Goal: Use online tool/utility: Utilize a website feature to perform a specific function

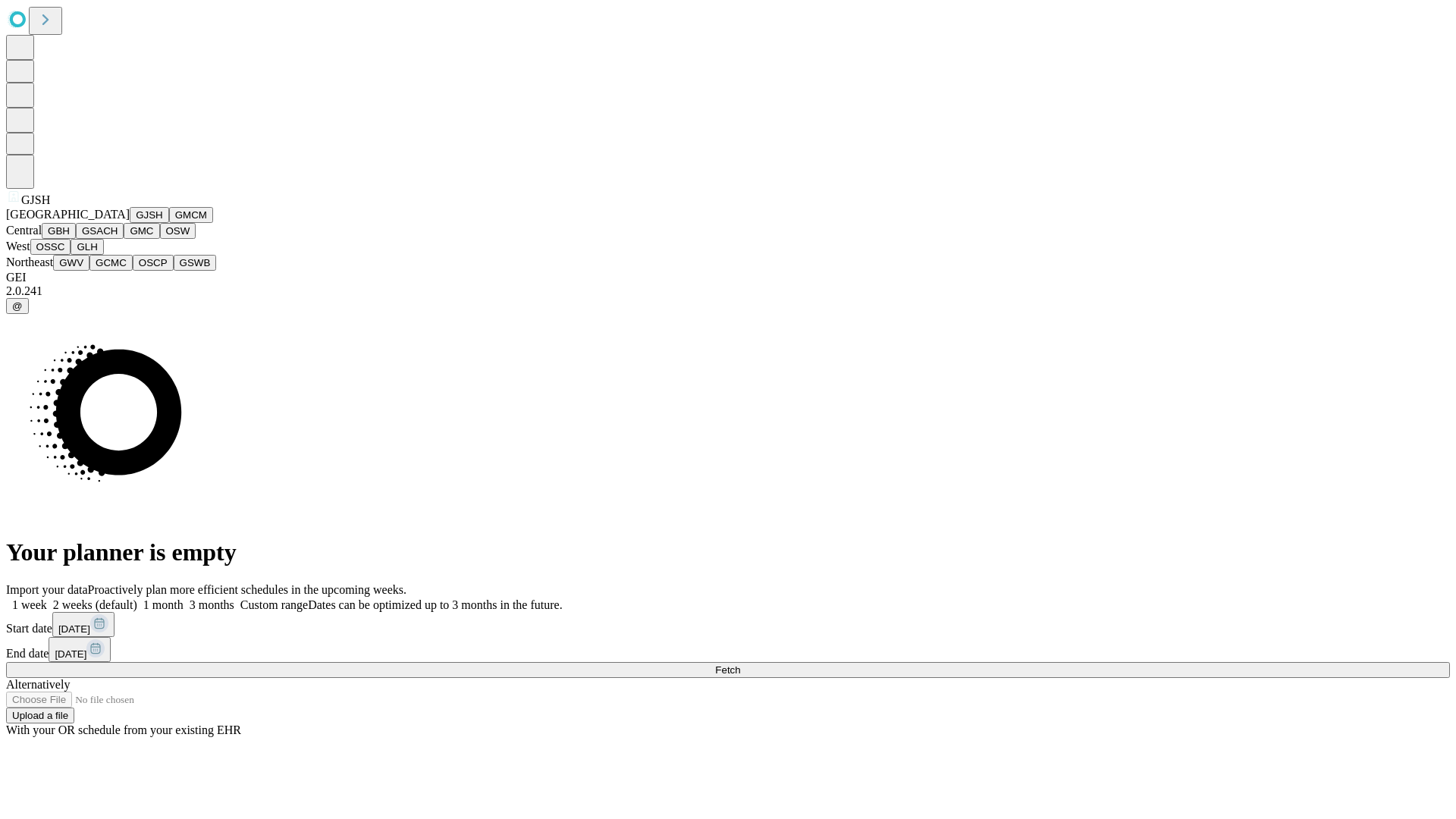
click at [130, 223] on button "GJSH" at bounding box center [150, 215] width 40 height 16
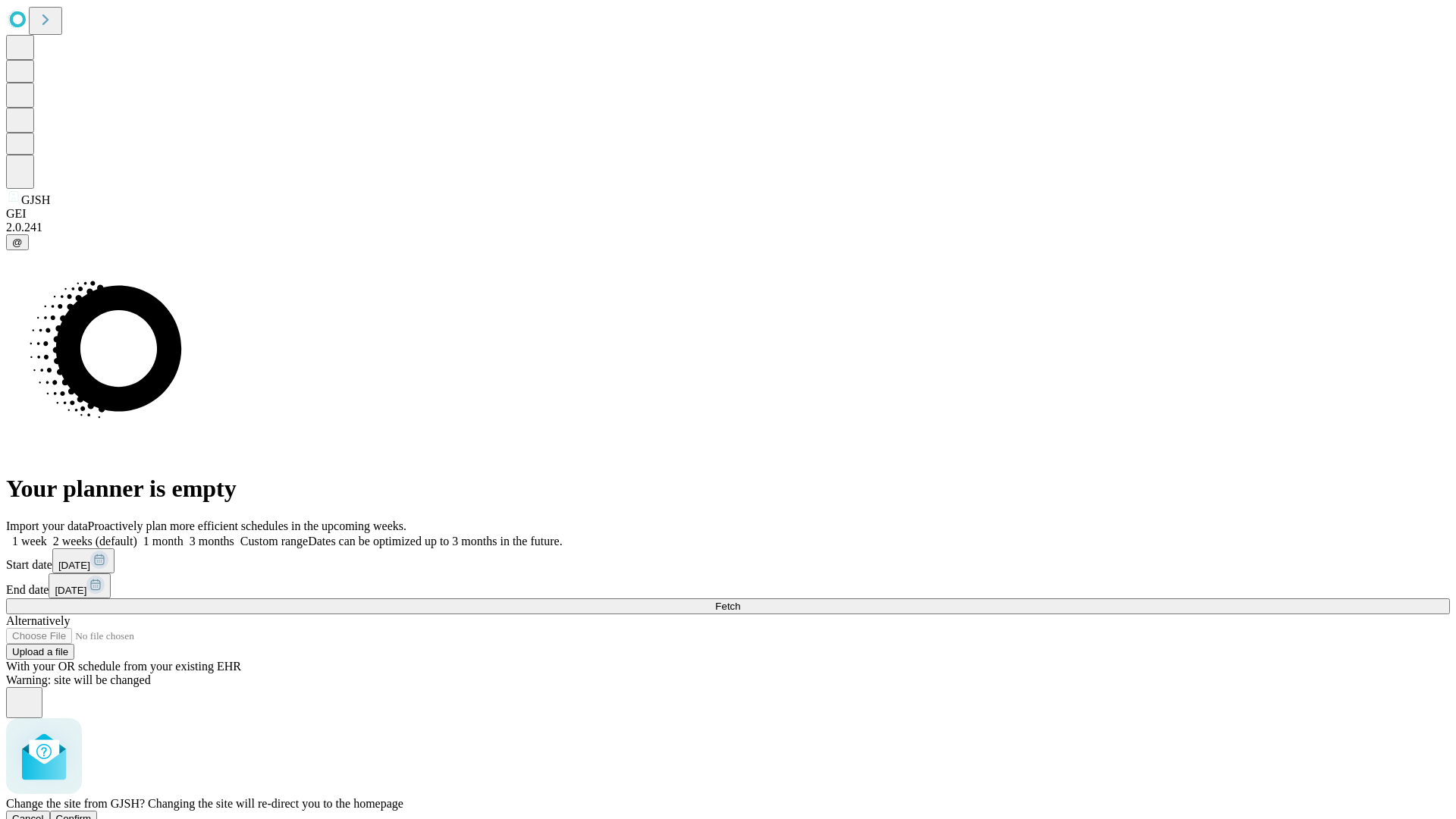
click at [92, 813] on span "Confirm" at bounding box center [73, 819] width 36 height 11
click at [183, 535] on label "1 month" at bounding box center [160, 541] width 46 height 13
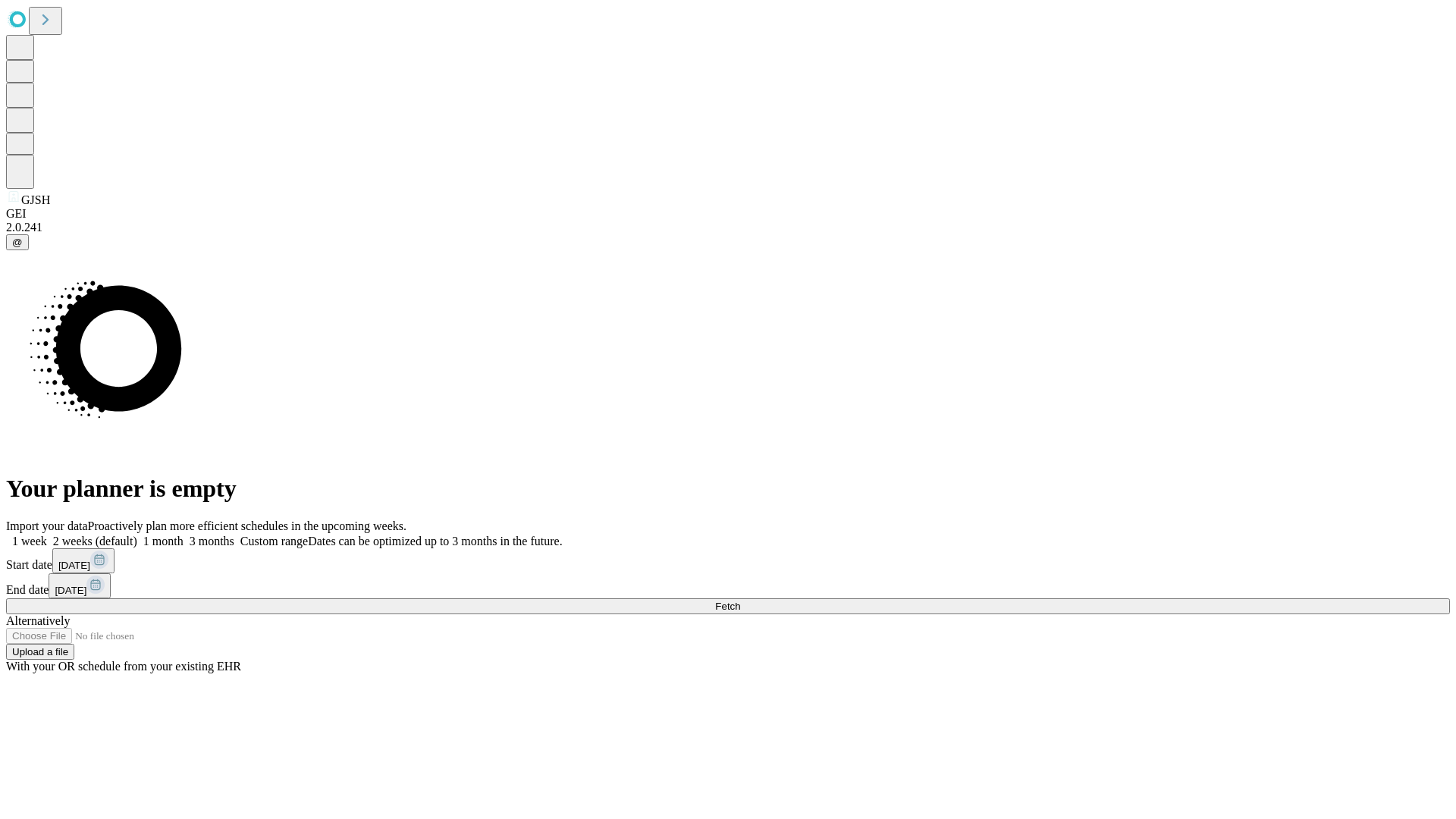
click at [740, 601] on span "Fetch" at bounding box center [727, 606] width 25 height 11
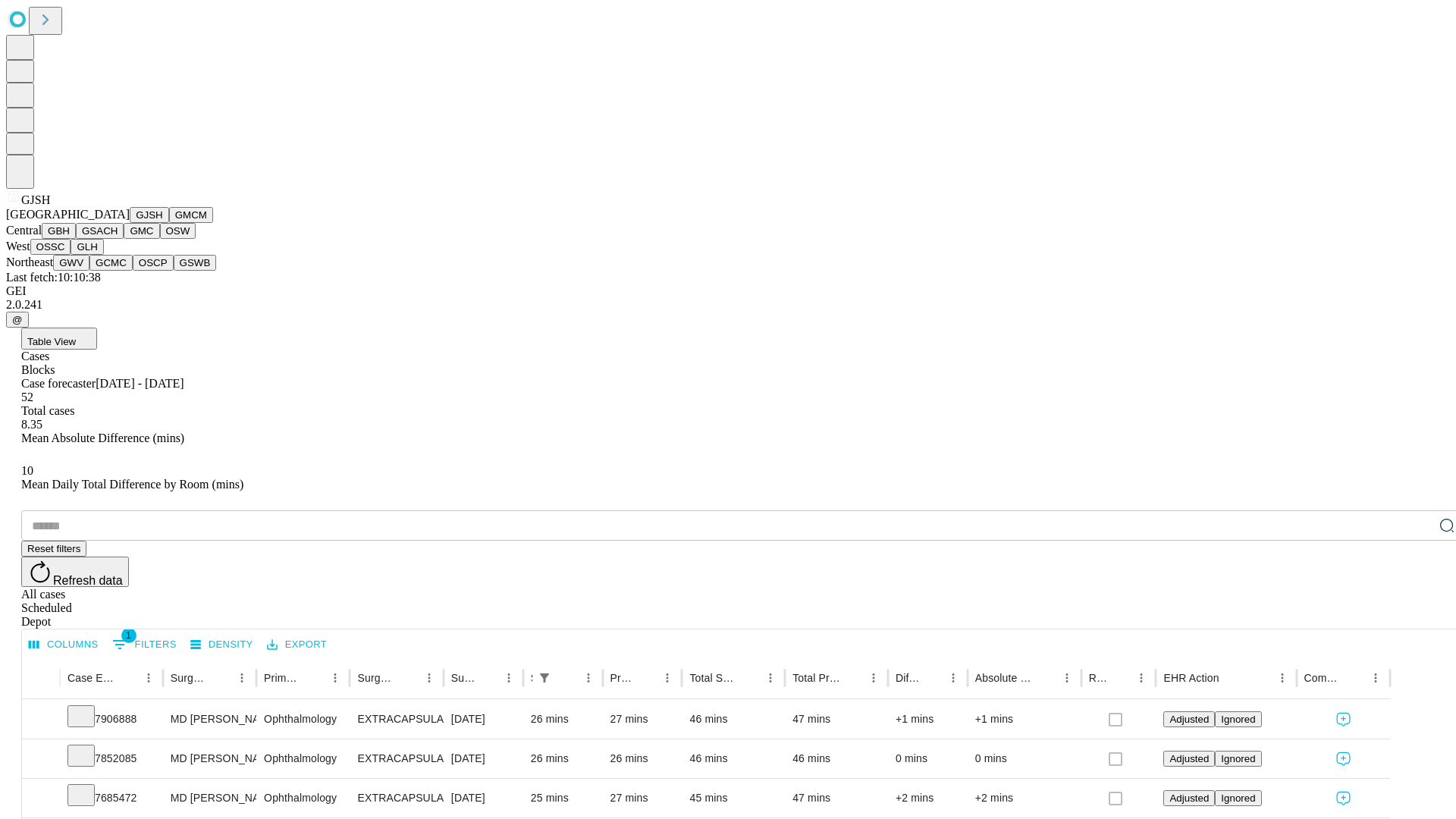
click at [169, 223] on button "GMCM" at bounding box center [190, 215] width 44 height 16
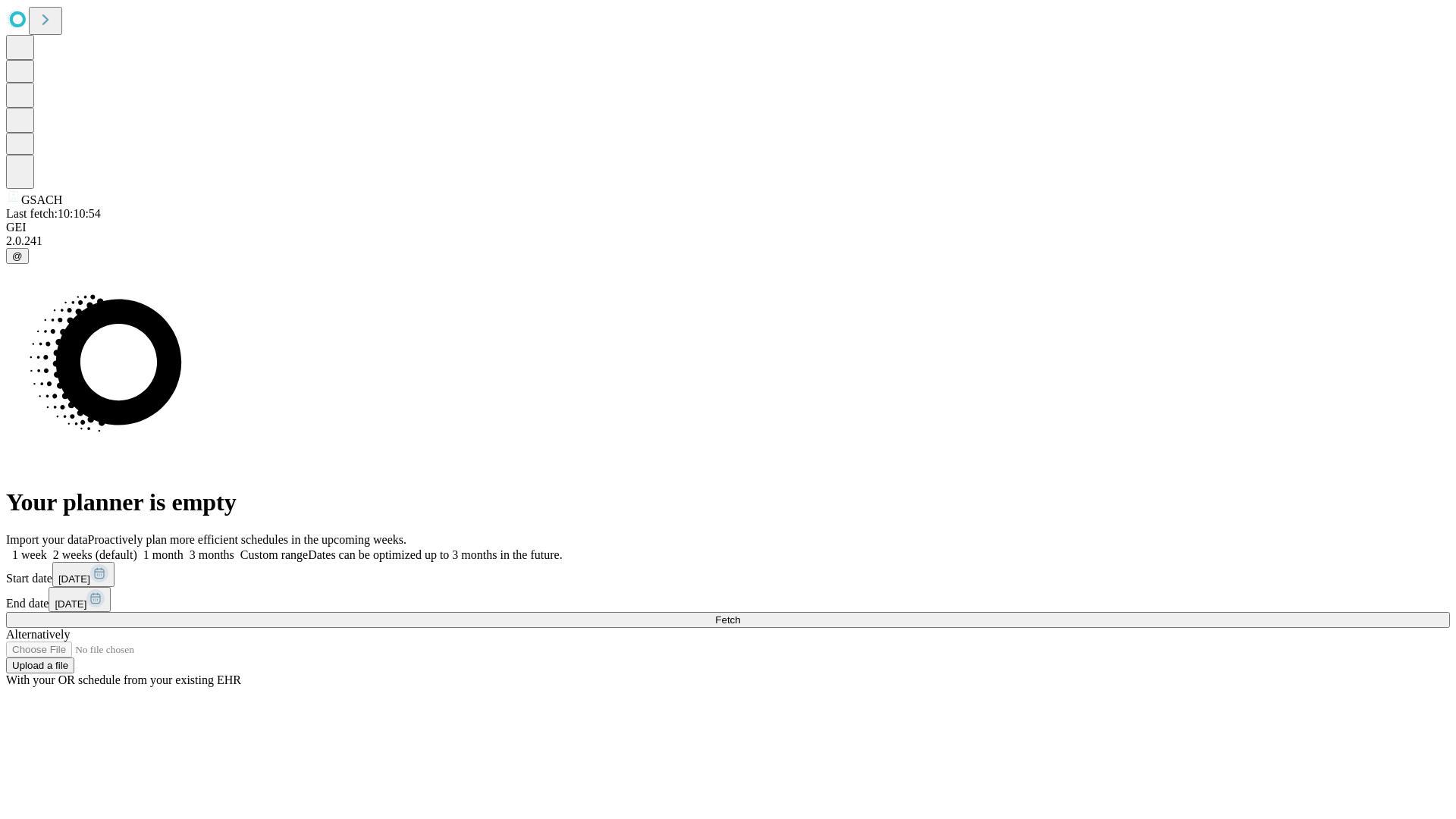
click at [183, 548] on label "1 month" at bounding box center [160, 554] width 46 height 13
click at [740, 614] on span "Fetch" at bounding box center [727, 620] width 25 height 11
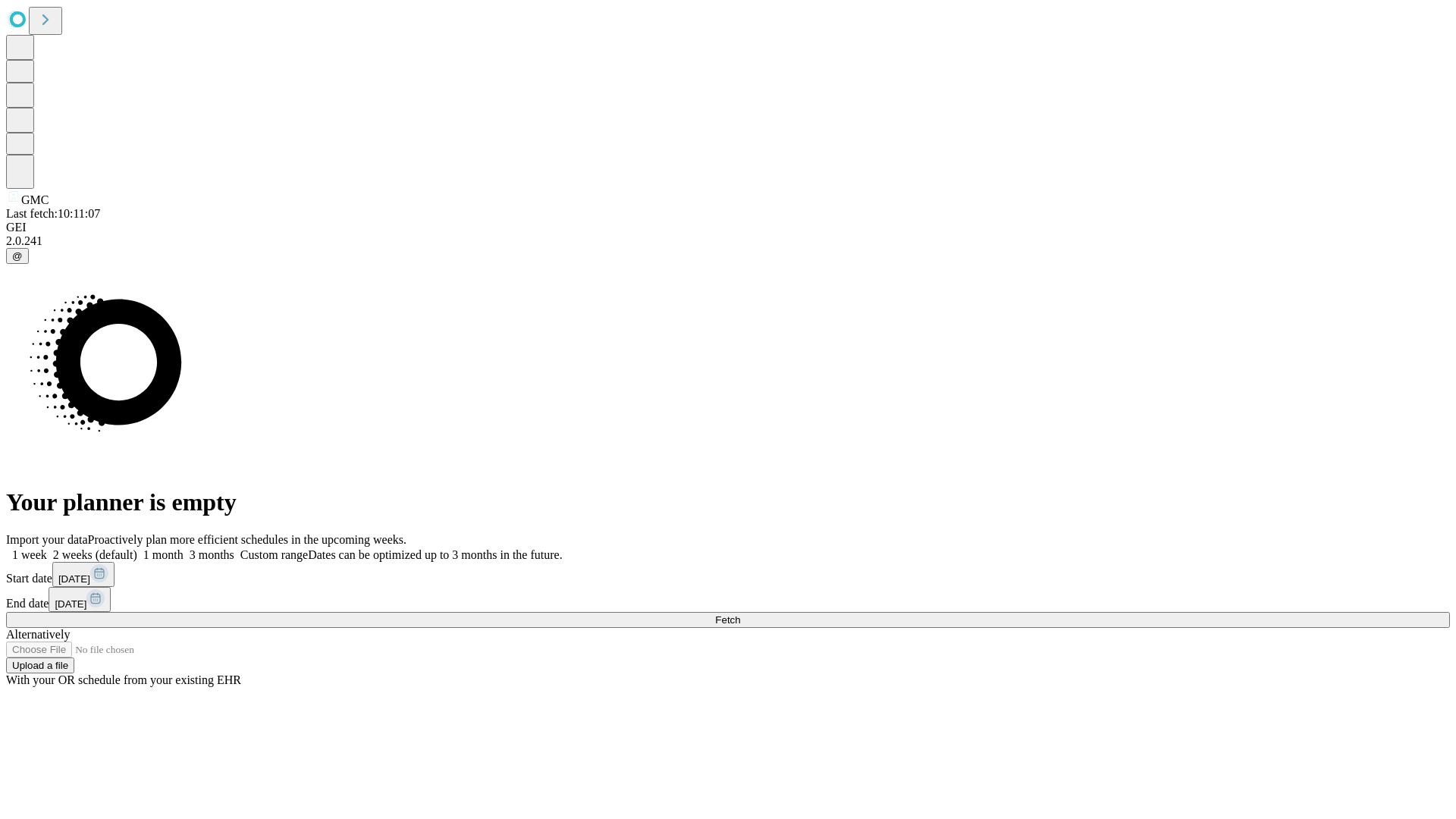
click at [740, 614] on span "Fetch" at bounding box center [727, 620] width 25 height 11
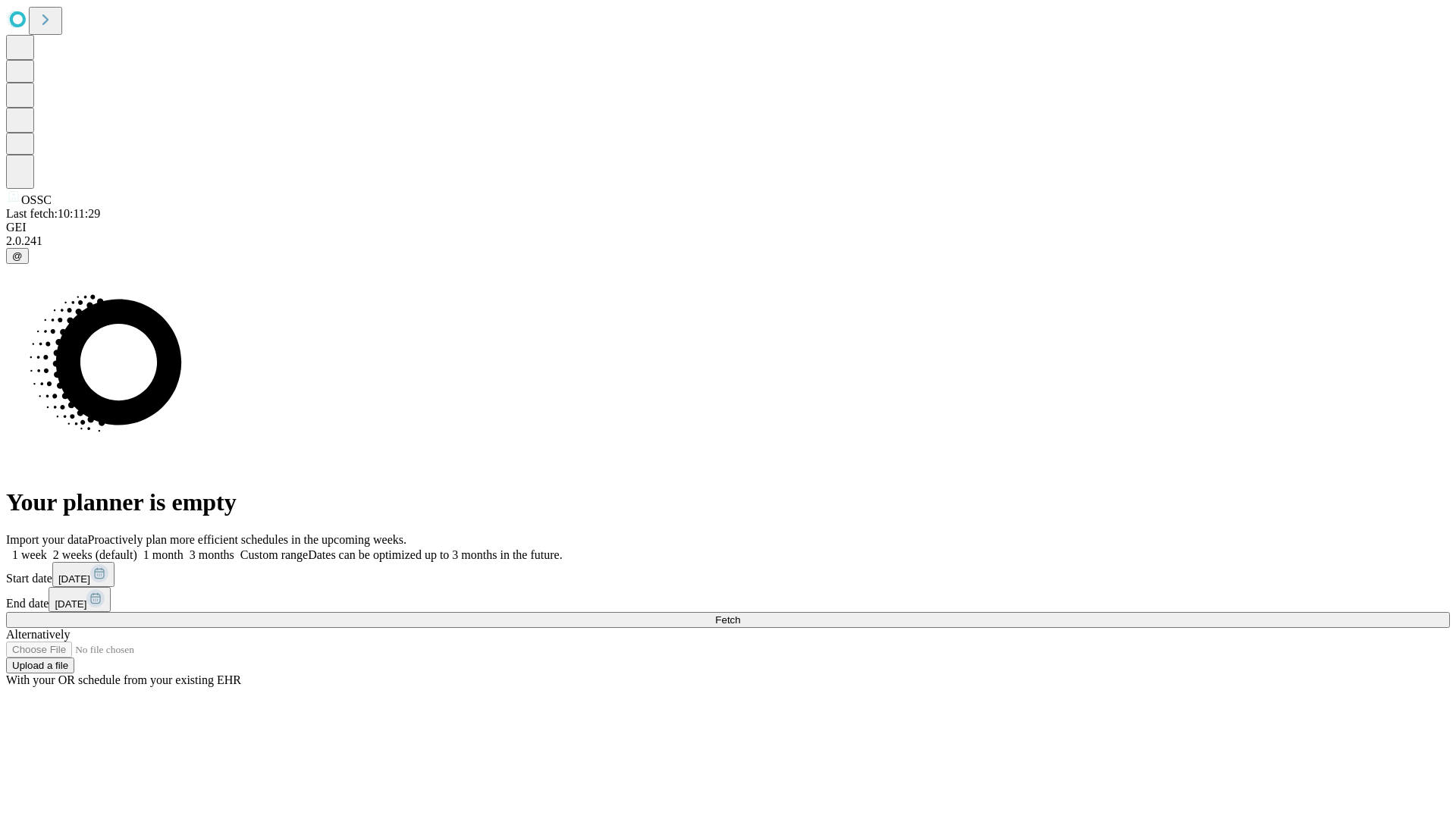
click at [183, 548] on label "1 month" at bounding box center [160, 554] width 46 height 13
click at [740, 614] on span "Fetch" at bounding box center [727, 620] width 25 height 11
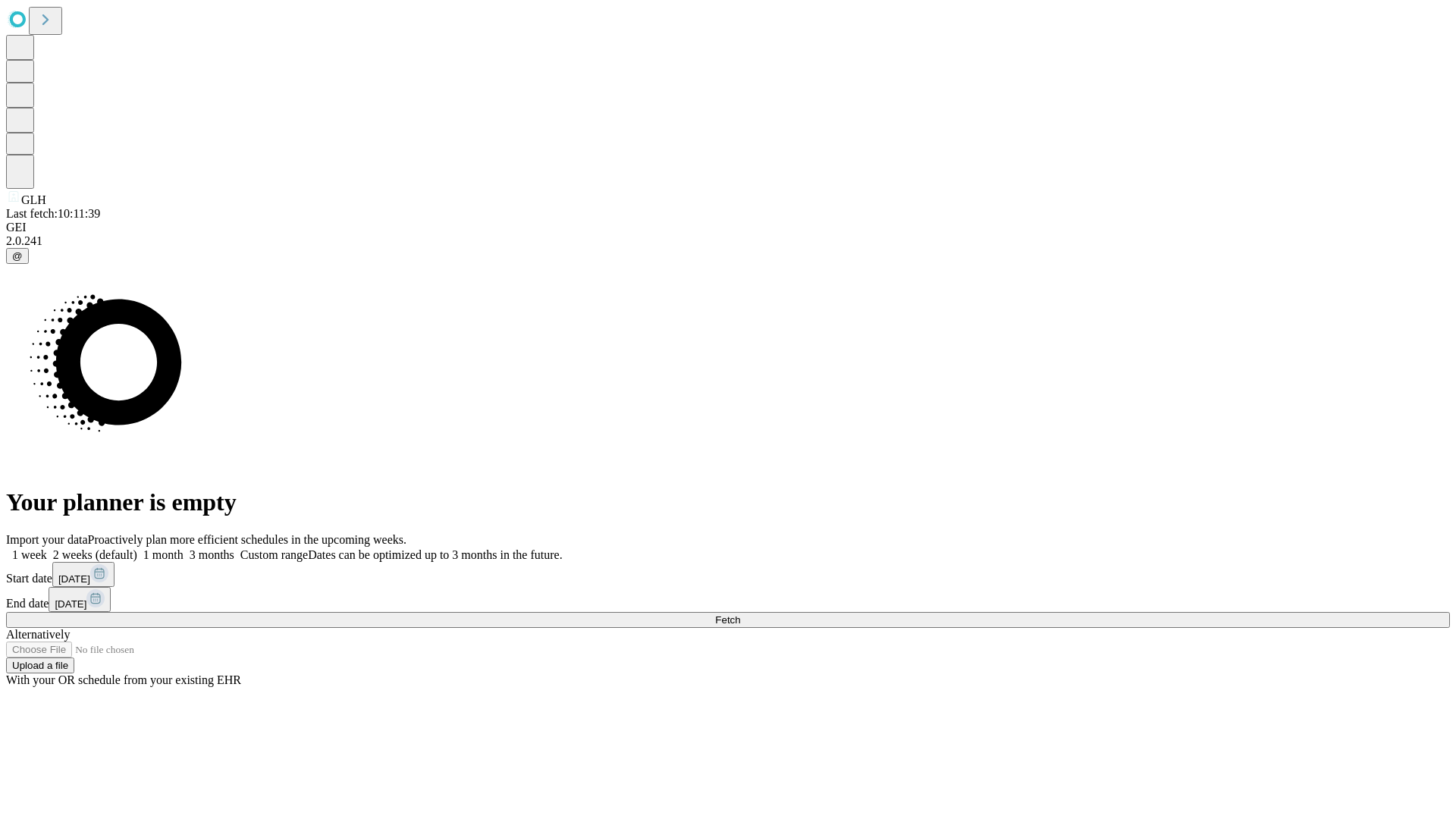
click at [740, 614] on span "Fetch" at bounding box center [727, 620] width 25 height 11
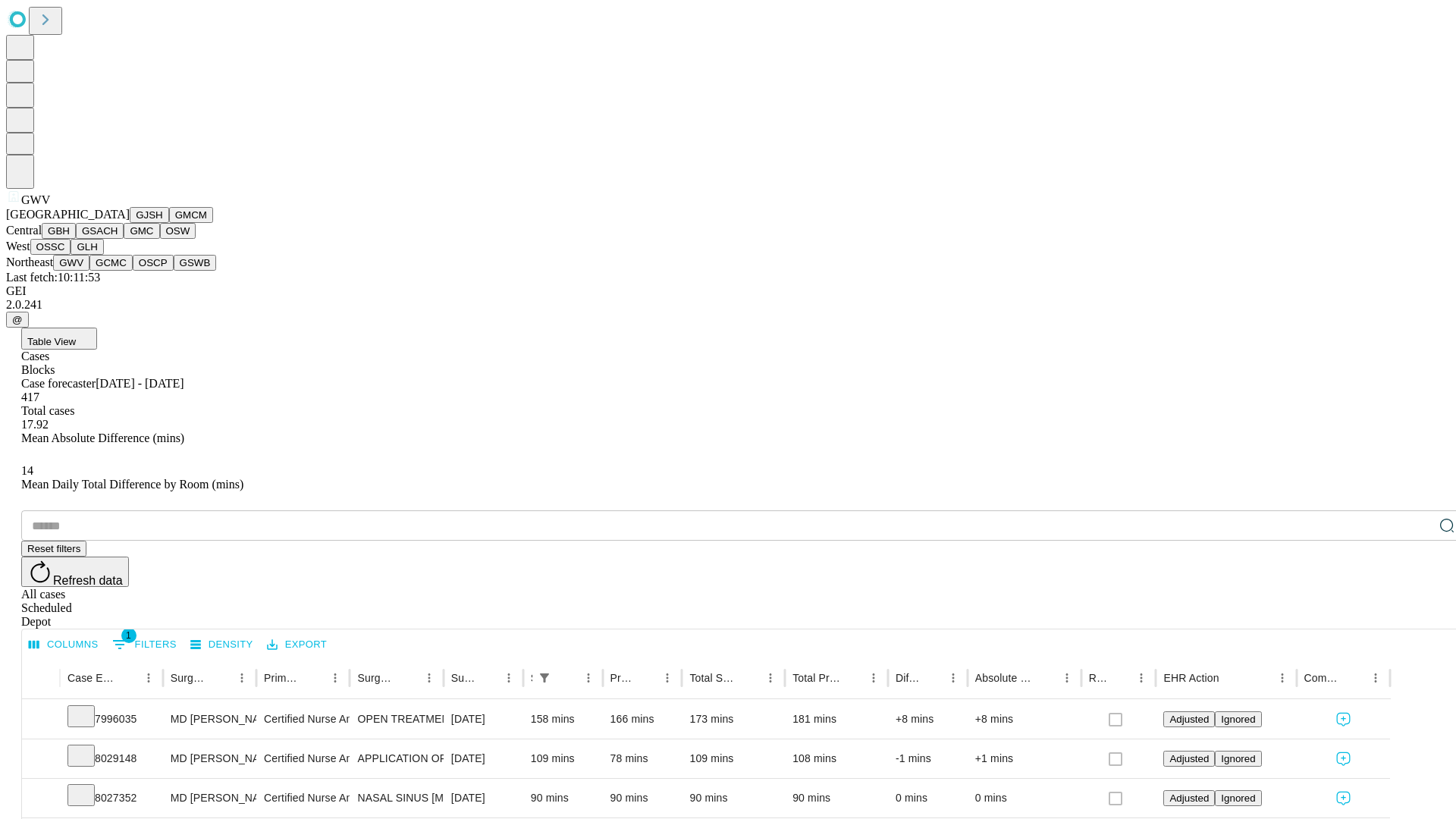
click at [118, 271] on button "GCMC" at bounding box center [111, 263] width 43 height 16
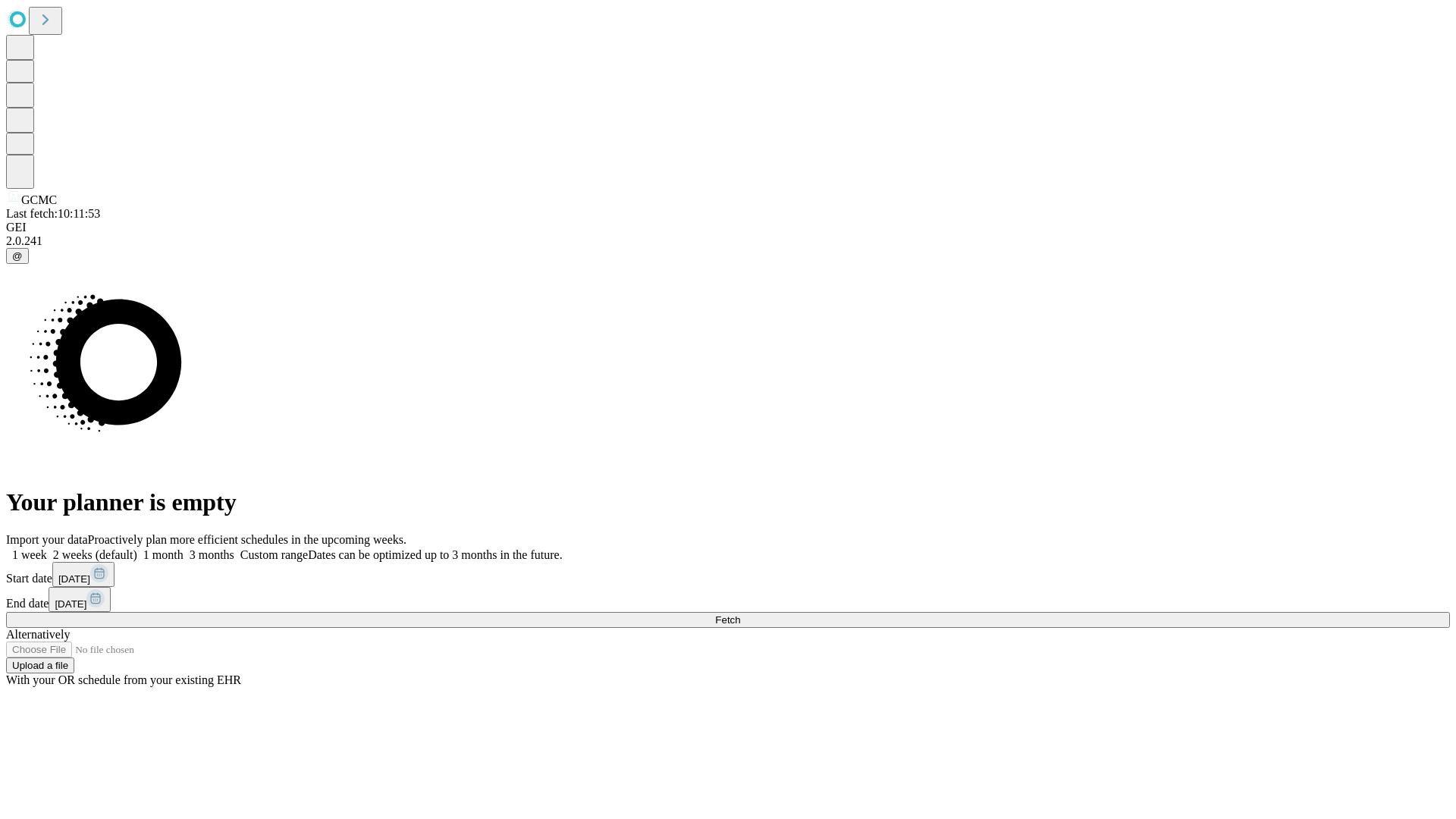
click at [183, 548] on label "1 month" at bounding box center [160, 554] width 46 height 13
click at [740, 614] on span "Fetch" at bounding box center [727, 620] width 25 height 11
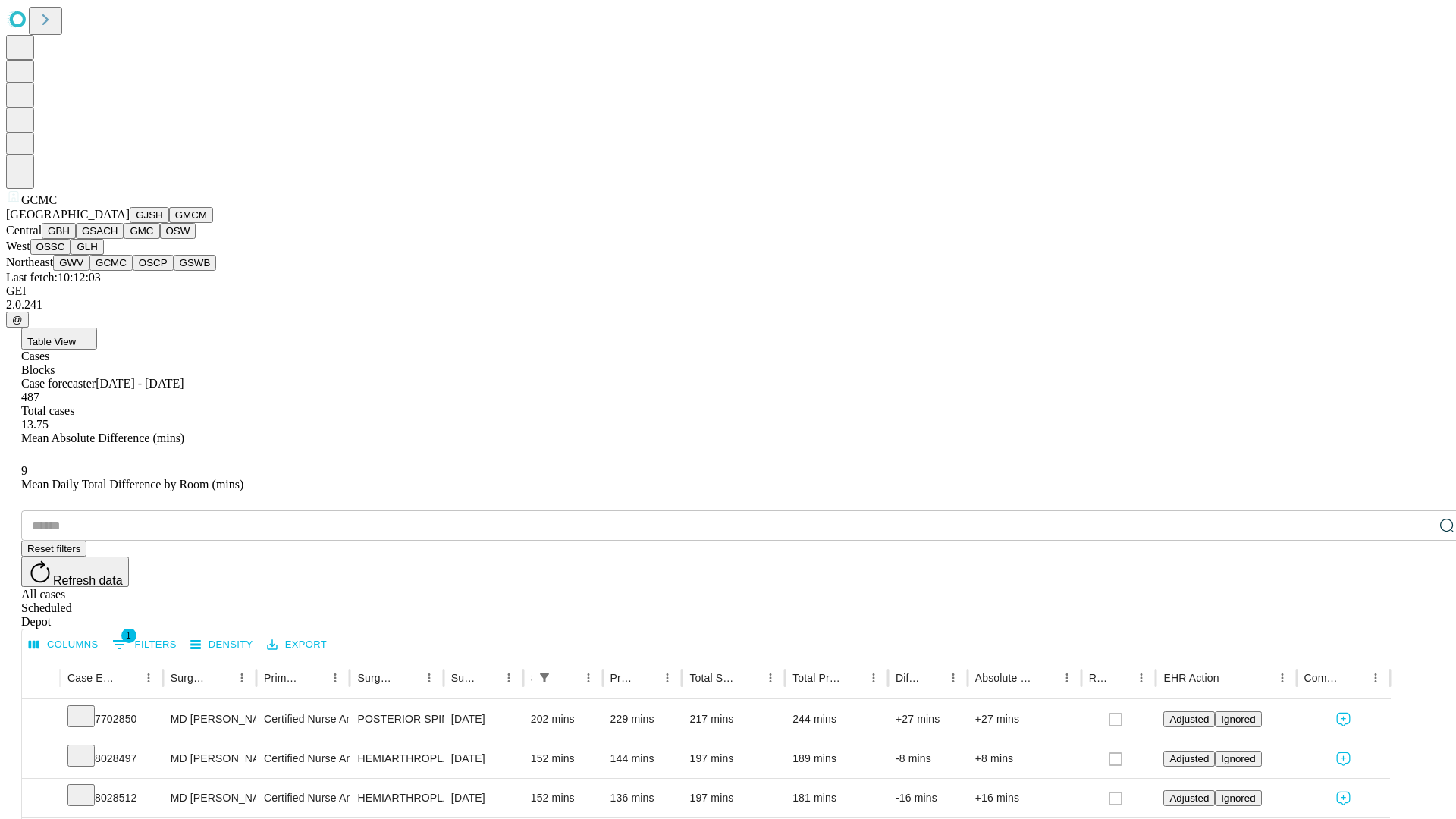
click at [133, 271] on button "OSCP" at bounding box center [153, 263] width 41 height 16
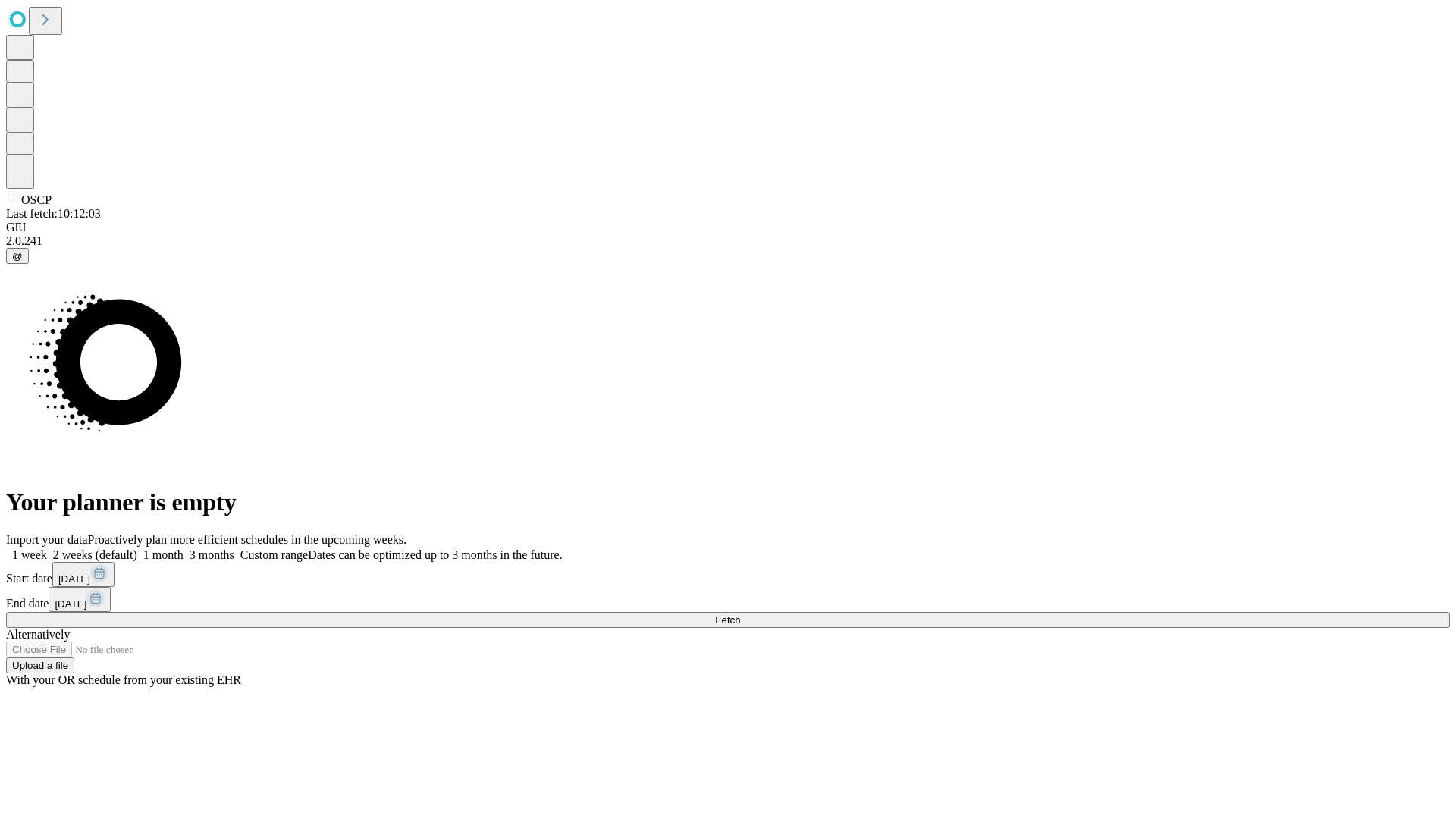
click at [183, 548] on label "1 month" at bounding box center [160, 554] width 46 height 13
click at [740, 614] on span "Fetch" at bounding box center [727, 620] width 25 height 11
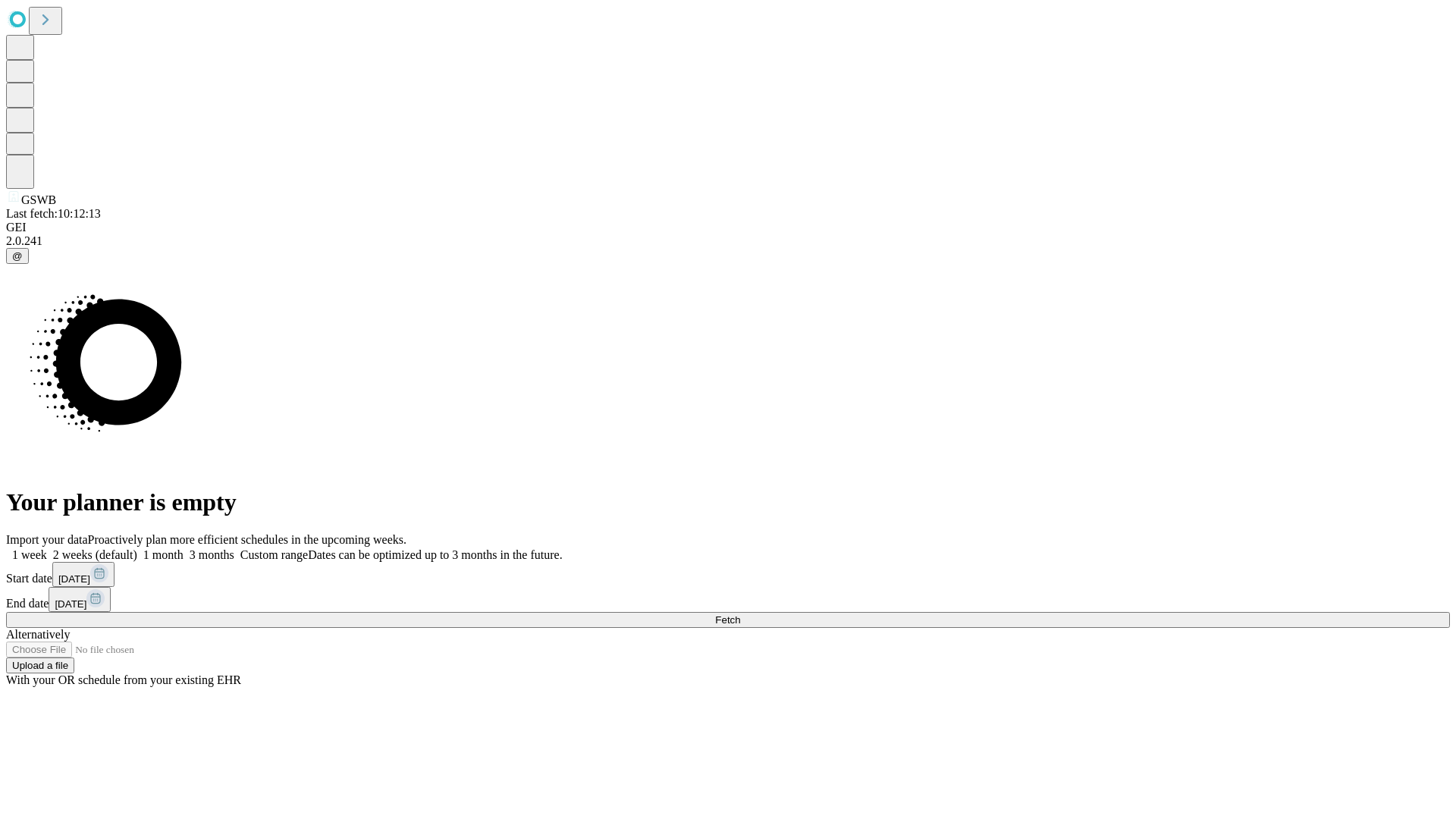
click at [183, 548] on label "1 month" at bounding box center [160, 554] width 46 height 13
click at [740, 614] on span "Fetch" at bounding box center [727, 620] width 25 height 11
